Goal: Check status: Check status

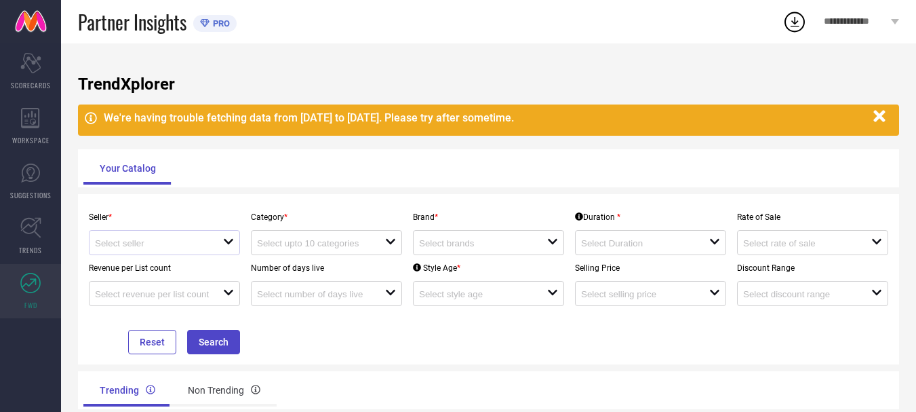
click at [216, 245] on div at bounding box center [159, 242] width 128 height 13
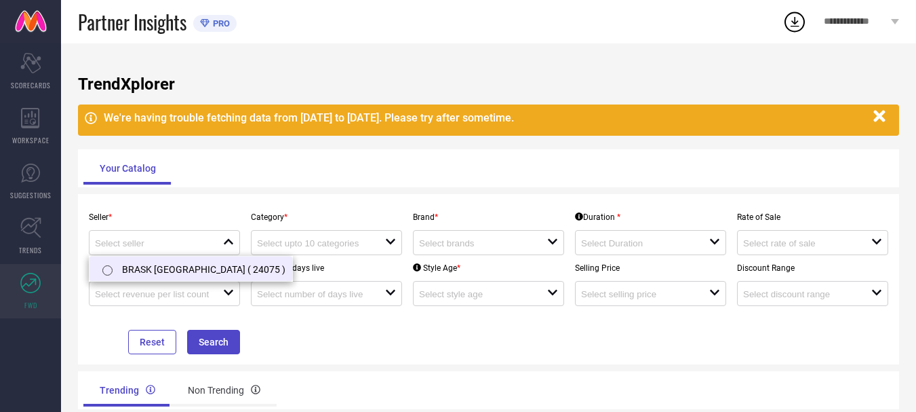
click at [191, 272] on li "BRASK INDIA ( 24075 )" at bounding box center [190, 268] width 203 height 24
type input "BRASK INDIA ( 24075 )"
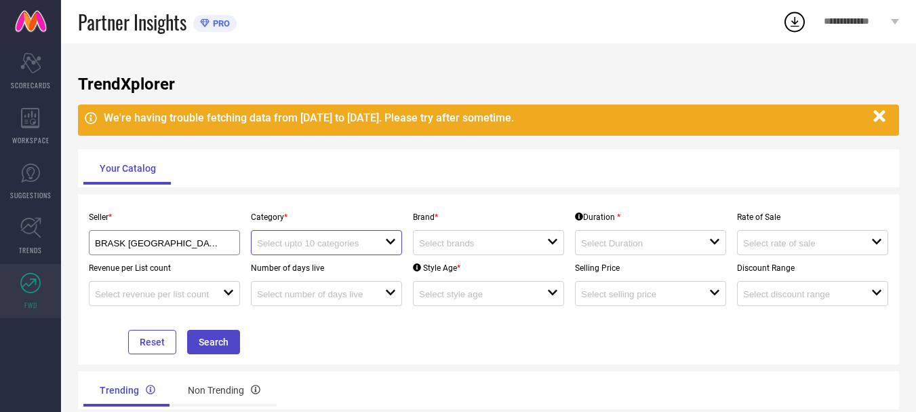
click at [303, 245] on input at bounding box center [314, 243] width 115 height 10
click at [191, 250] on div "BRASK INDIA ( 24075 )" at bounding box center [164, 242] width 151 height 25
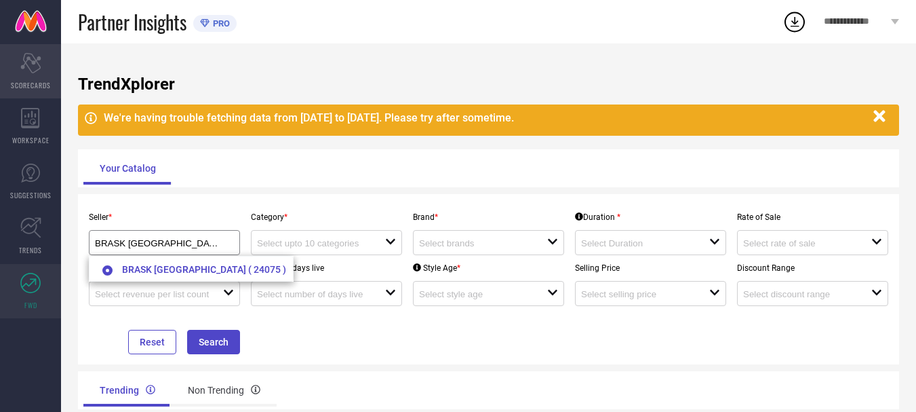
click at [28, 64] on icon "Scorecard" at bounding box center [30, 63] width 21 height 20
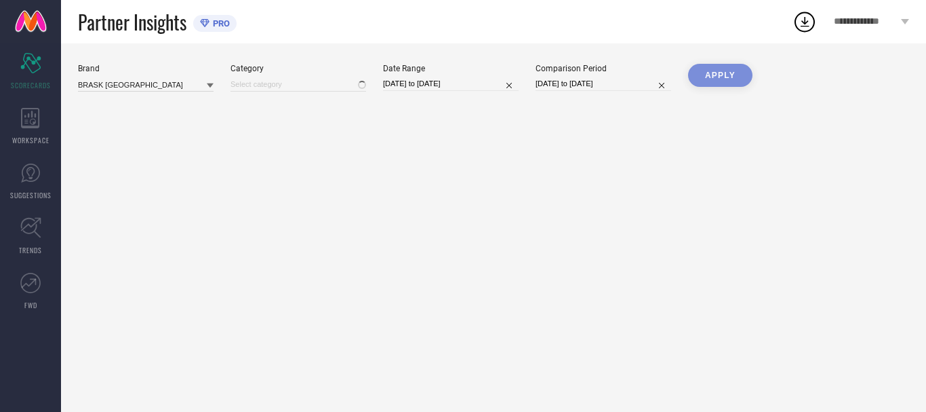
type input "All"
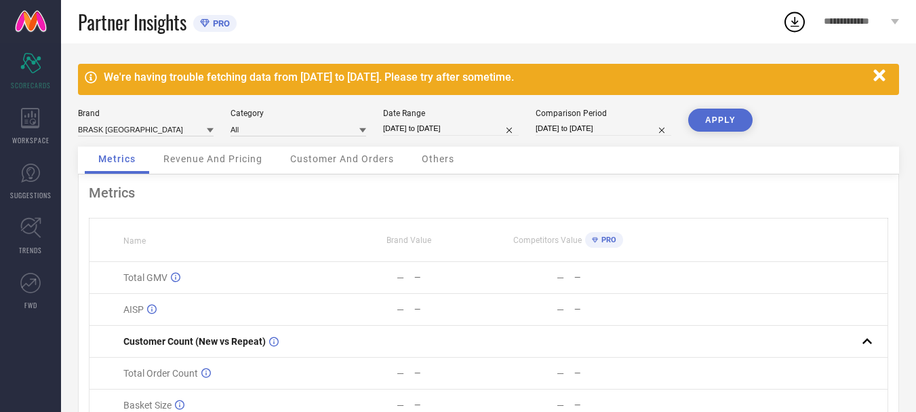
click at [35, 11] on link at bounding box center [30, 21] width 61 height 43
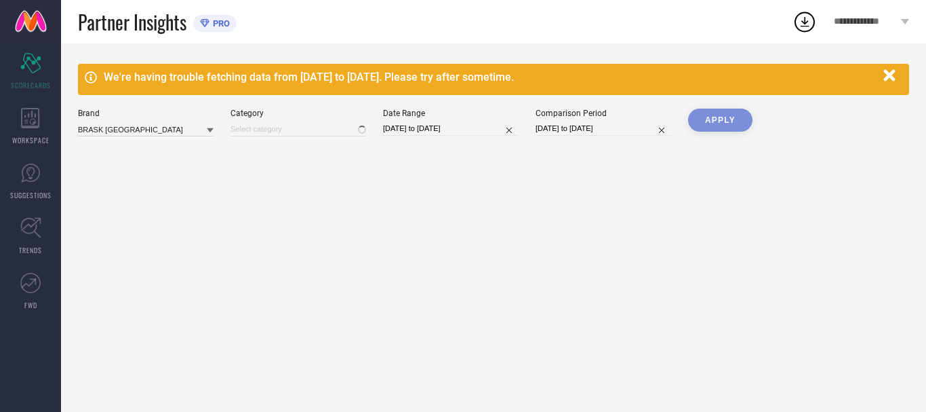
type input "All"
